Goal: Task Accomplishment & Management: Manage account settings

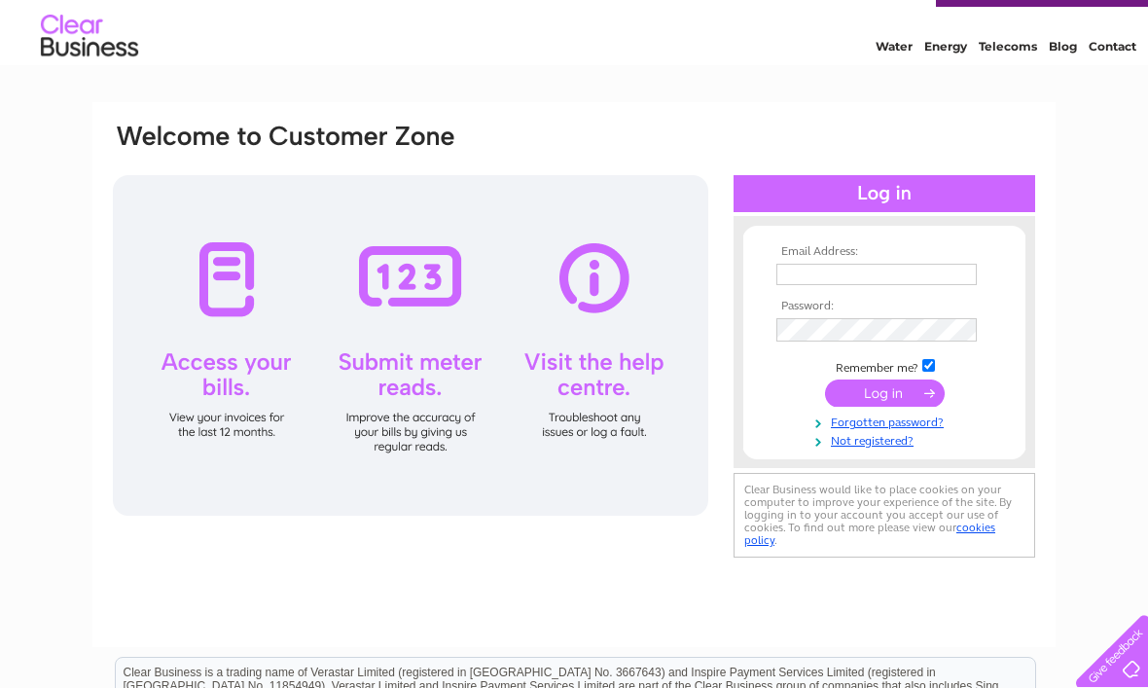
scroll to position [56, 0]
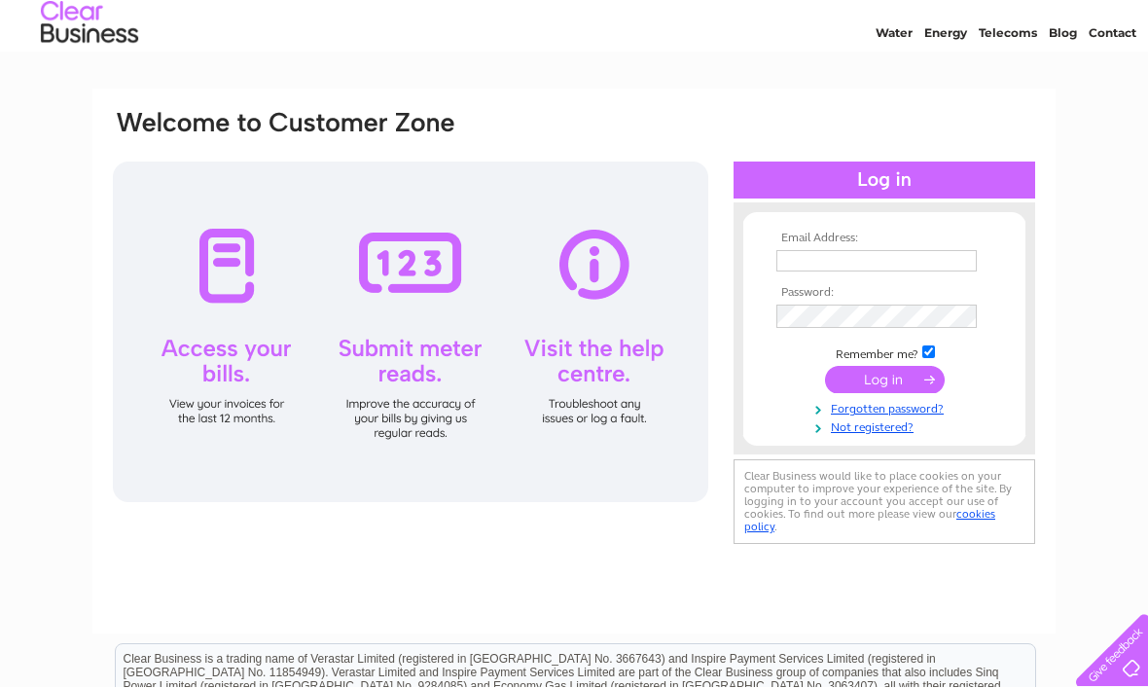
click at [814, 267] on input "text" at bounding box center [877, 261] width 200 height 21
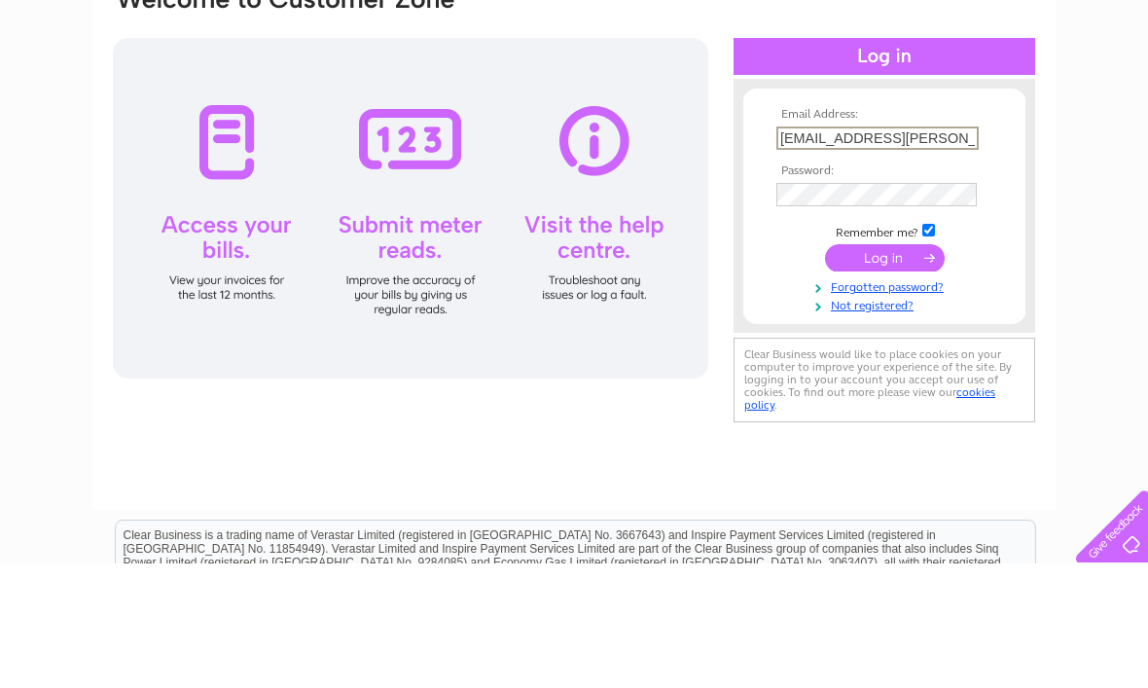
type input "[EMAIL_ADDRESS][PERSON_NAME][DOMAIN_NAME]"
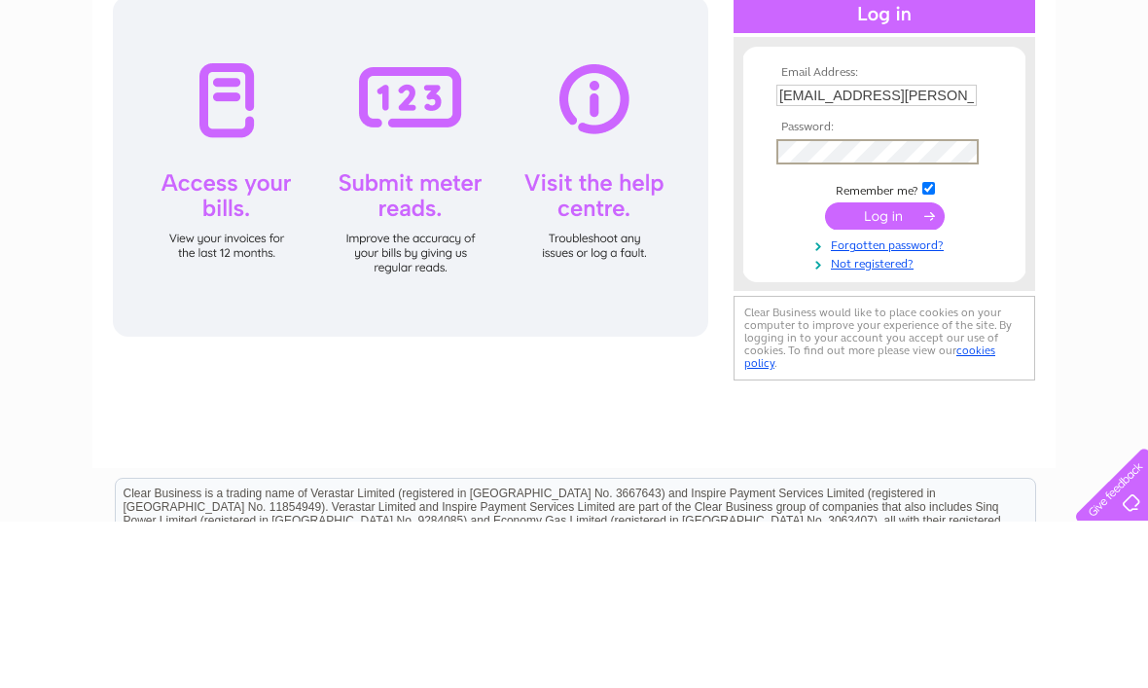
click at [938, 401] on link "Forgotten password?" at bounding box center [887, 410] width 221 height 18
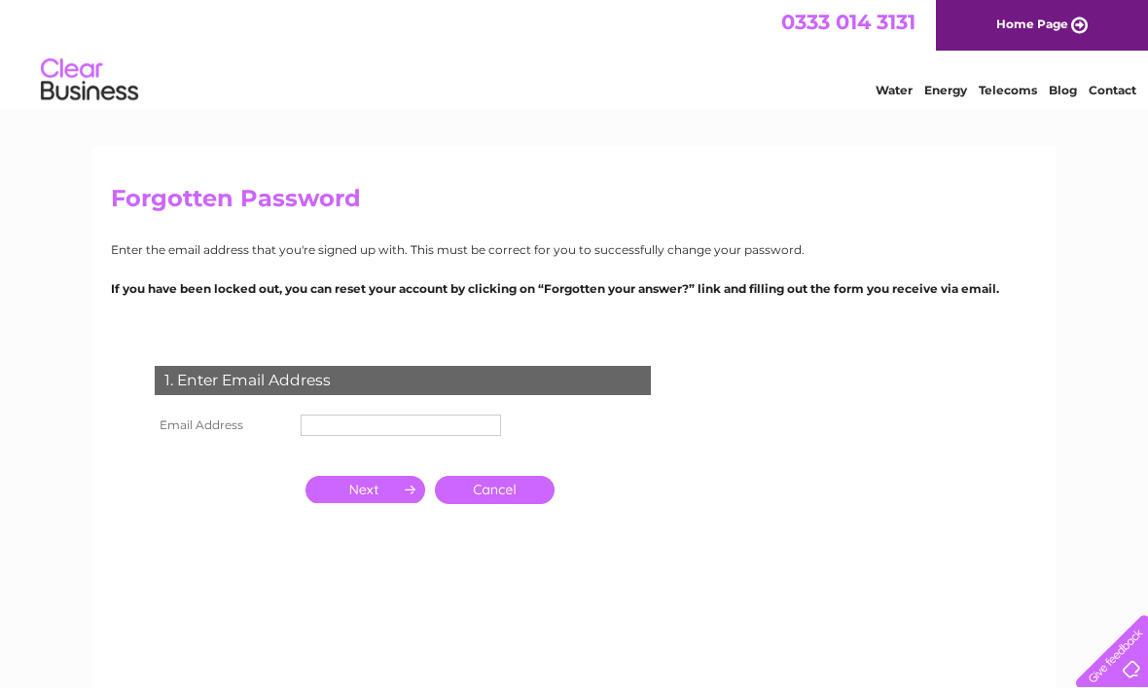
click at [336, 429] on input "text" at bounding box center [401, 425] width 200 height 21
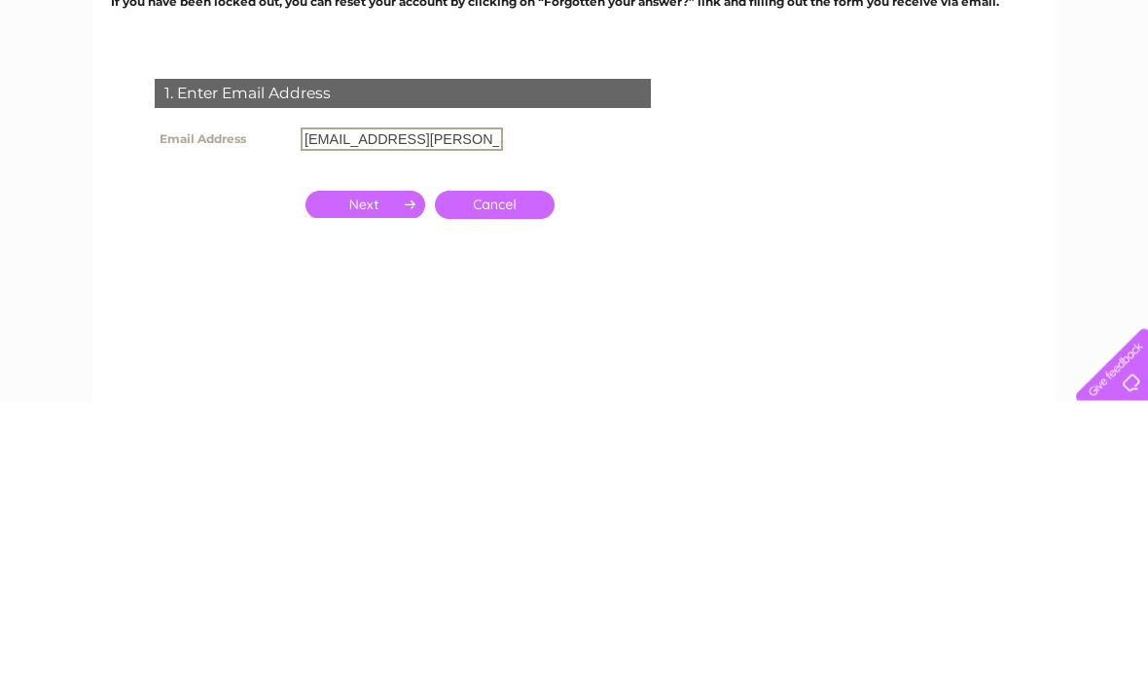
type input "[EMAIL_ADDRESS][PERSON_NAME][DOMAIN_NAME]"
click at [386, 478] on input "button" at bounding box center [366, 491] width 120 height 27
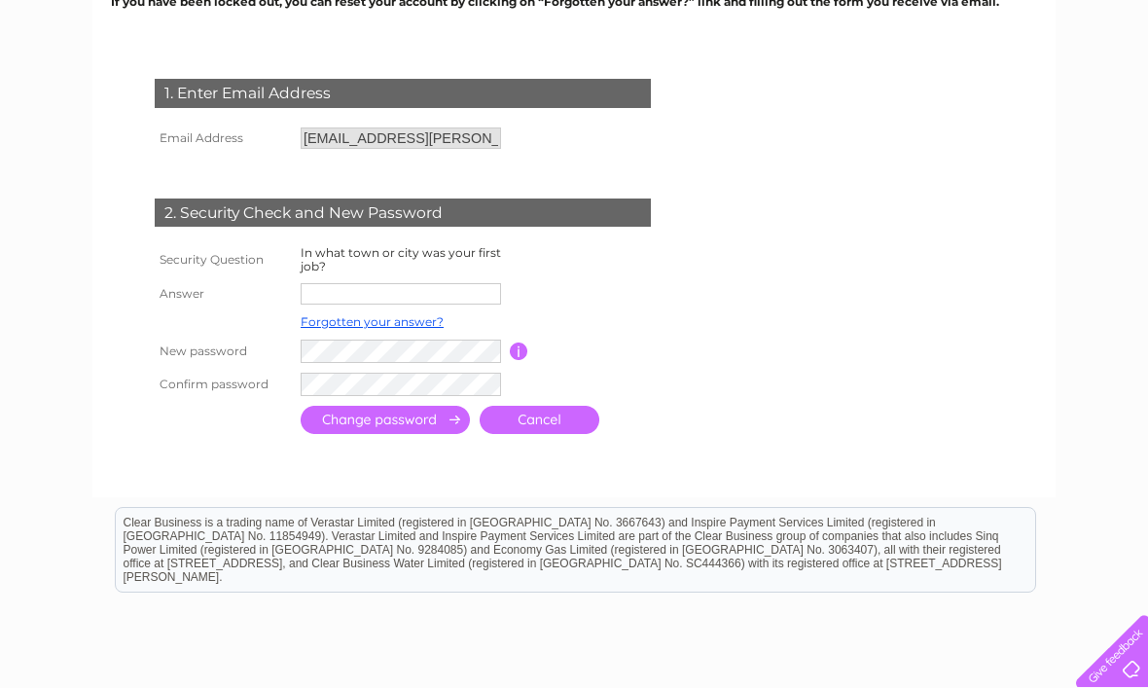
click at [345, 287] on input "text" at bounding box center [401, 293] width 200 height 21
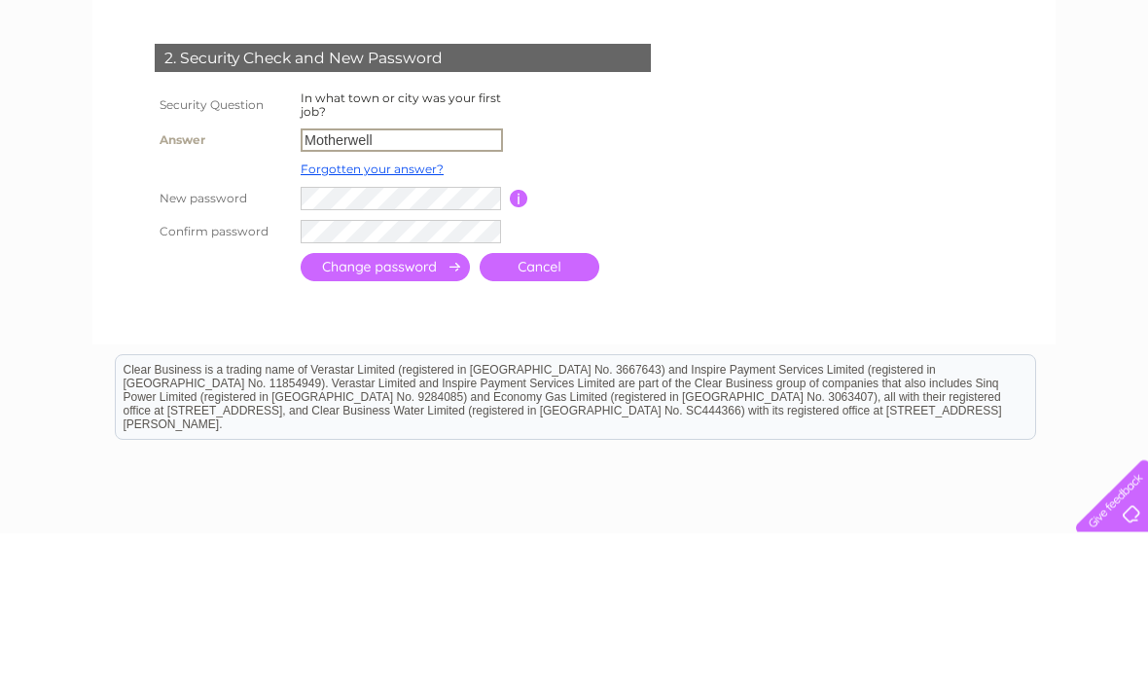
type input "Motherwell"
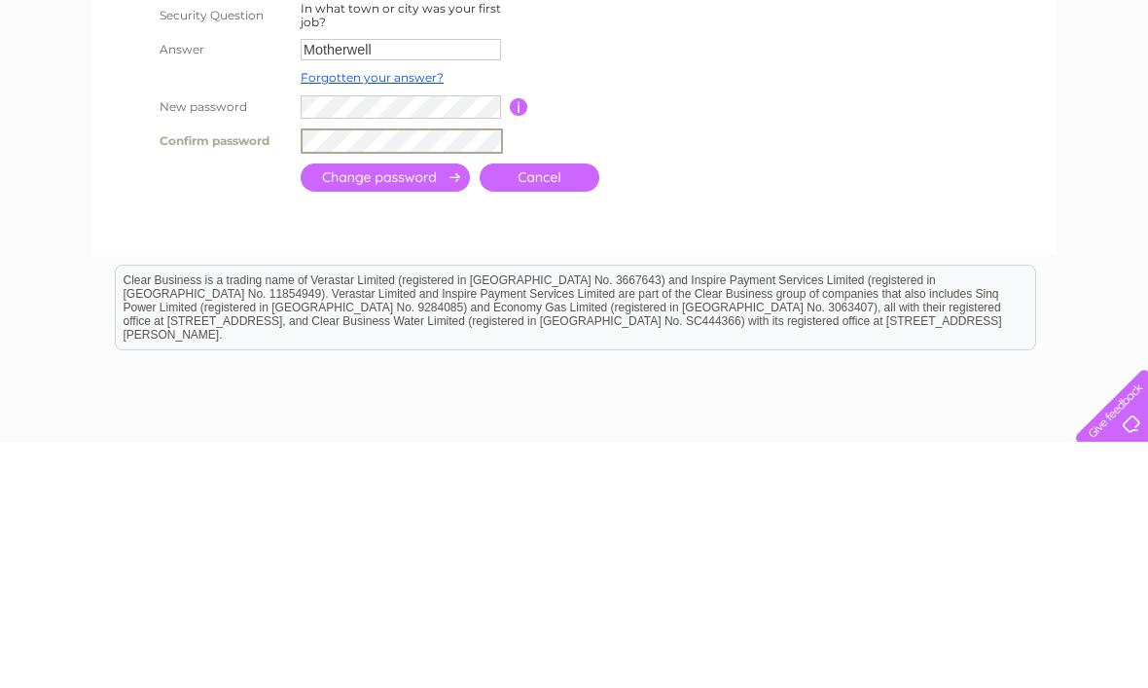
click at [441, 409] on input "submit" at bounding box center [385, 423] width 169 height 28
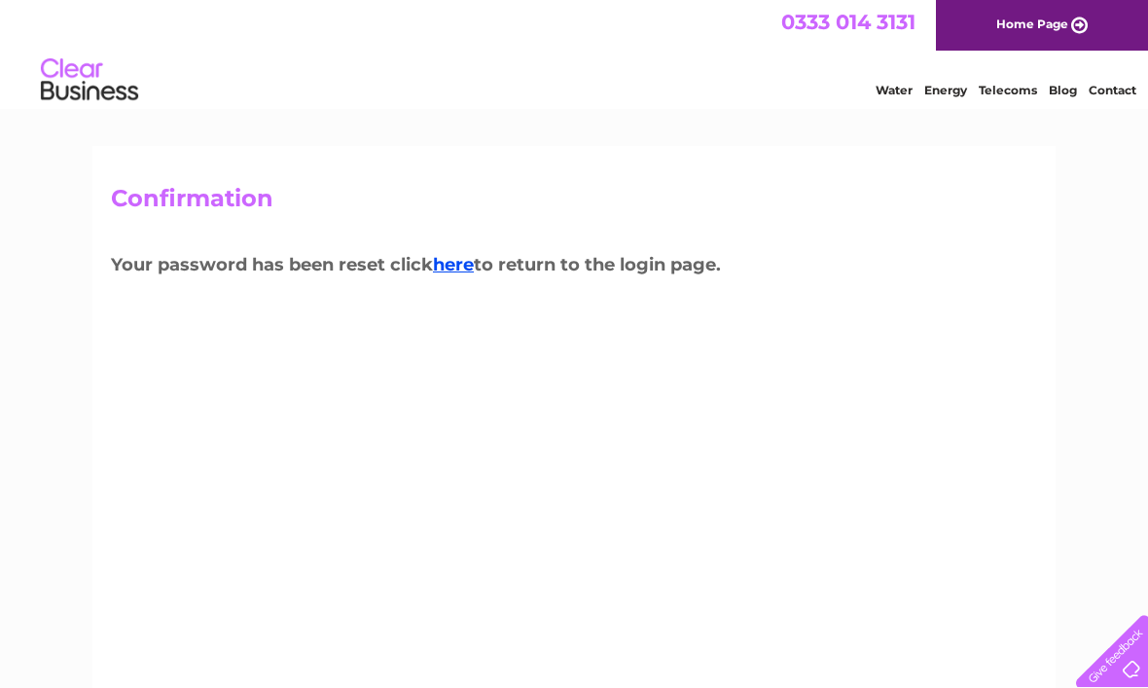
click at [466, 267] on link "here" at bounding box center [453, 264] width 41 height 21
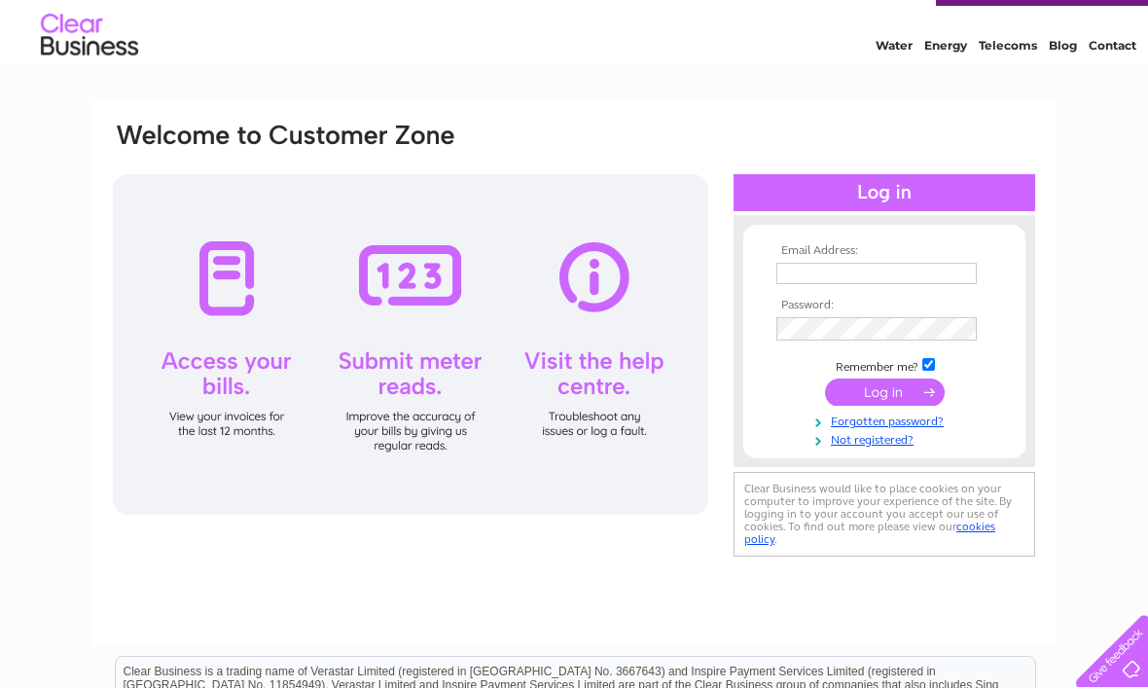
click at [825, 275] on input "text" at bounding box center [877, 273] width 200 height 21
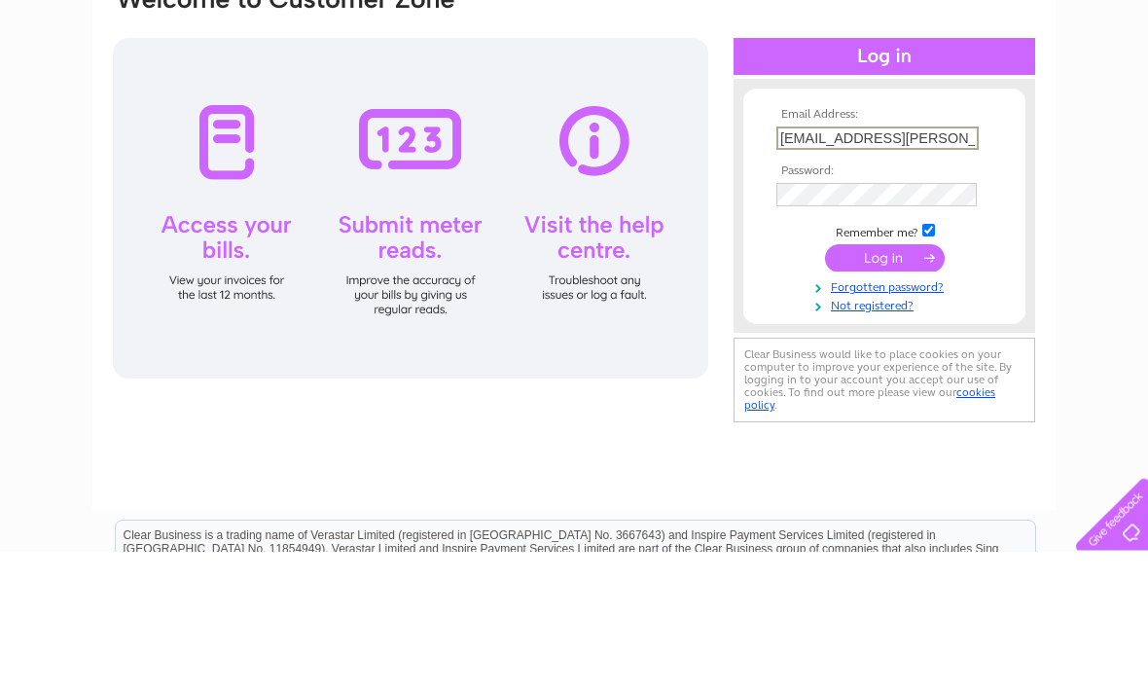
type input "Isobel.ross@hotmail.co.uk"
click at [902, 381] on input "submit" at bounding box center [885, 394] width 120 height 27
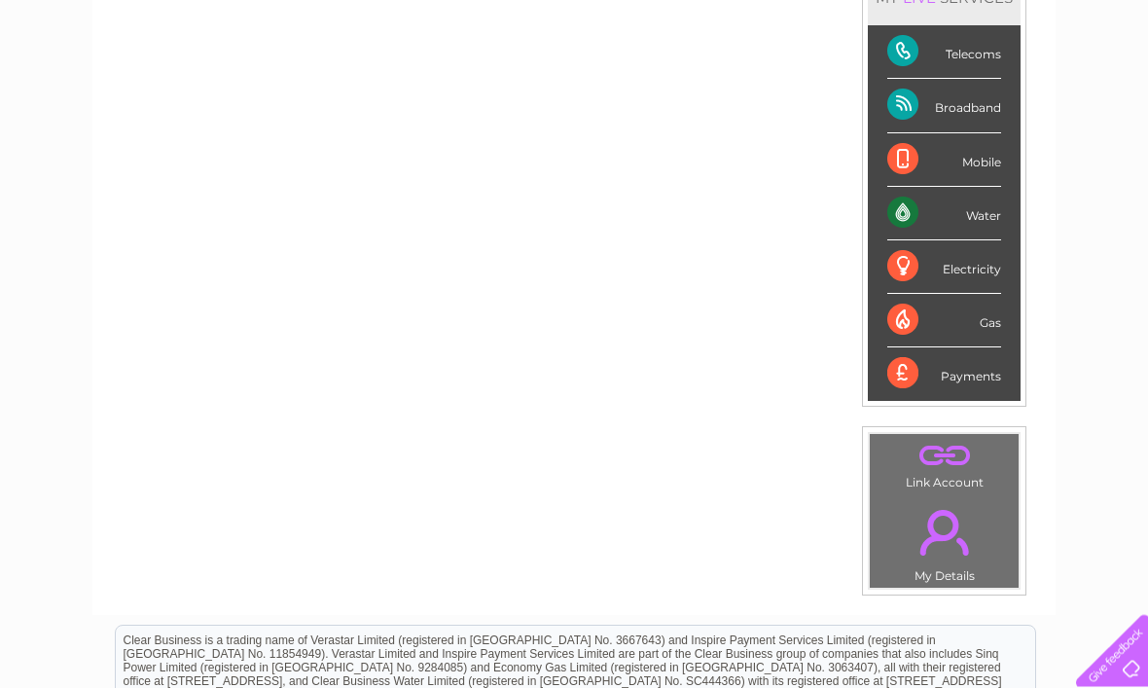
scroll to position [292, 0]
click at [948, 277] on div "Electricity" at bounding box center [945, 267] width 114 height 54
click at [918, 275] on div "Electricity" at bounding box center [945, 267] width 114 height 54
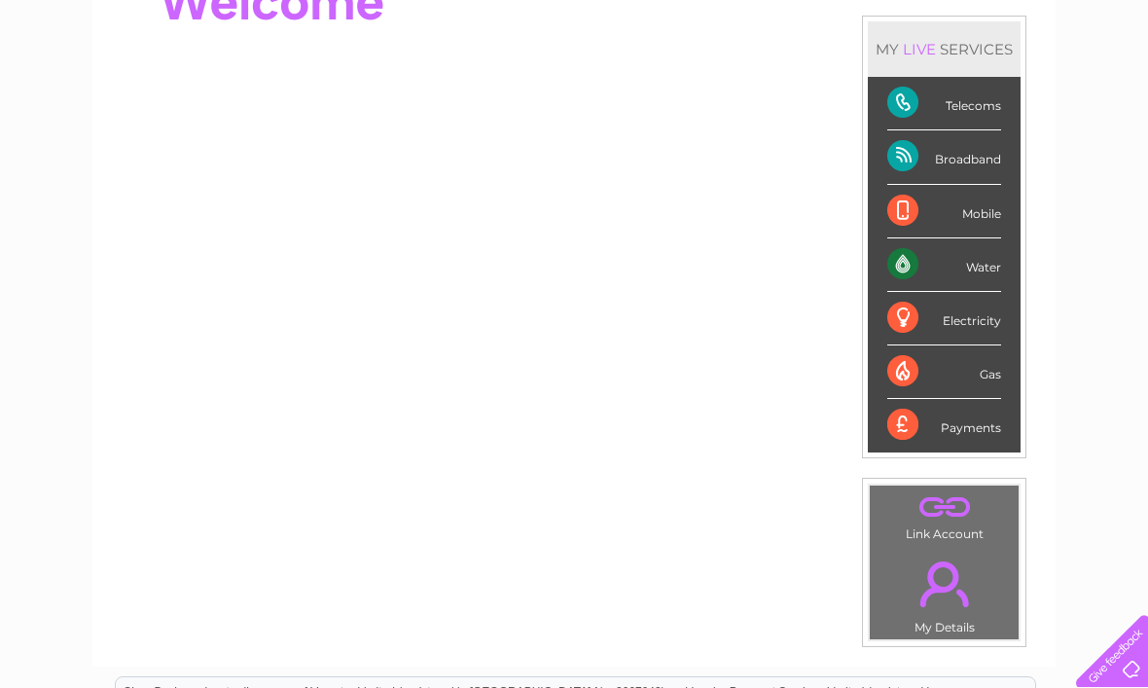
scroll to position [239, 0]
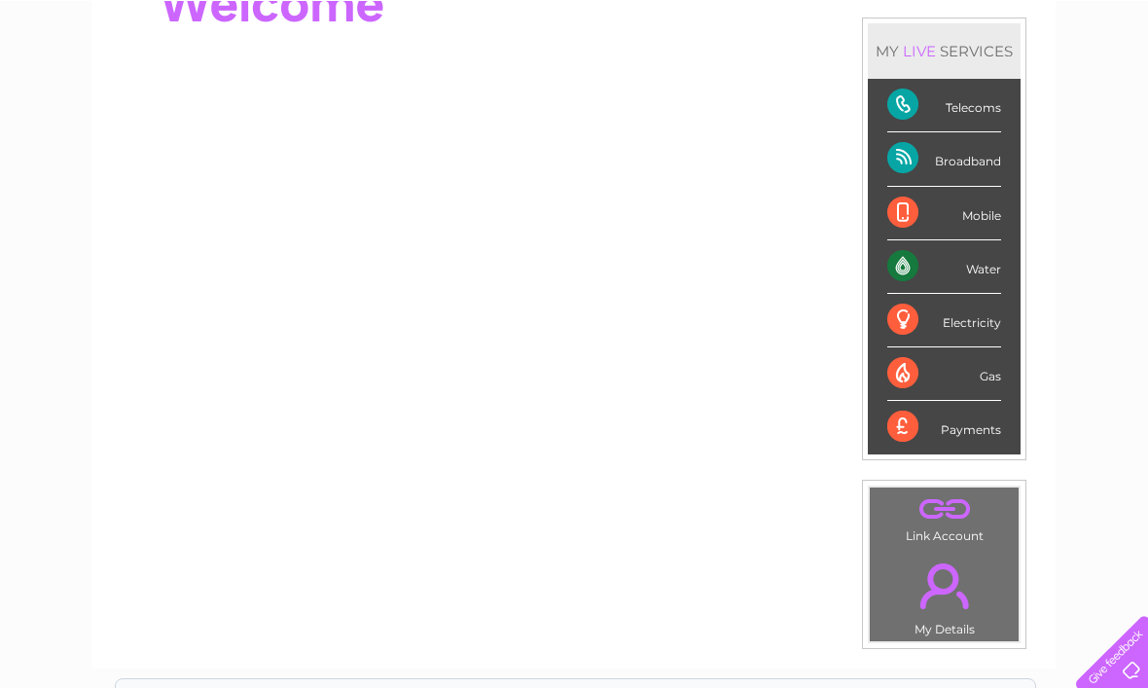
click at [992, 51] on div "MY LIVE SERVICES" at bounding box center [944, 49] width 153 height 55
click at [960, 57] on div "MY LIVE SERVICES" at bounding box center [944, 49] width 153 height 55
click at [918, 338] on div "Electricity" at bounding box center [945, 320] width 114 height 54
click at [935, 344] on div "Electricity" at bounding box center [945, 320] width 114 height 54
click at [986, 333] on div "Electricity" at bounding box center [945, 320] width 114 height 54
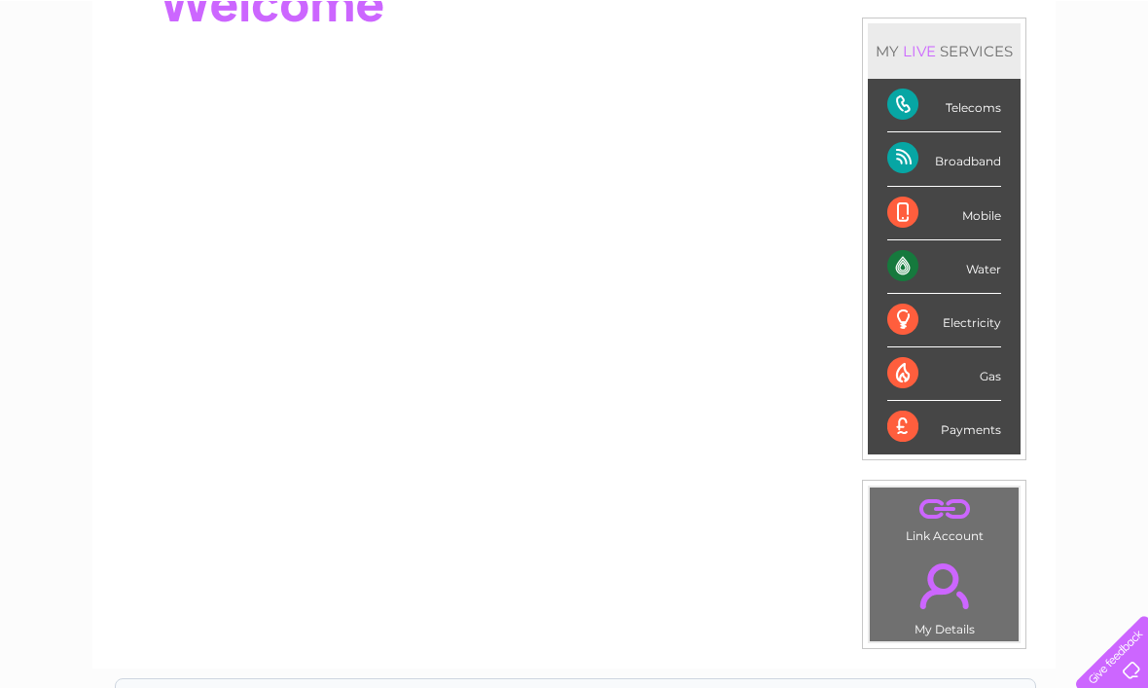
click at [998, 318] on div "Electricity" at bounding box center [945, 320] width 114 height 54
